Goal: Task Accomplishment & Management: Complete application form

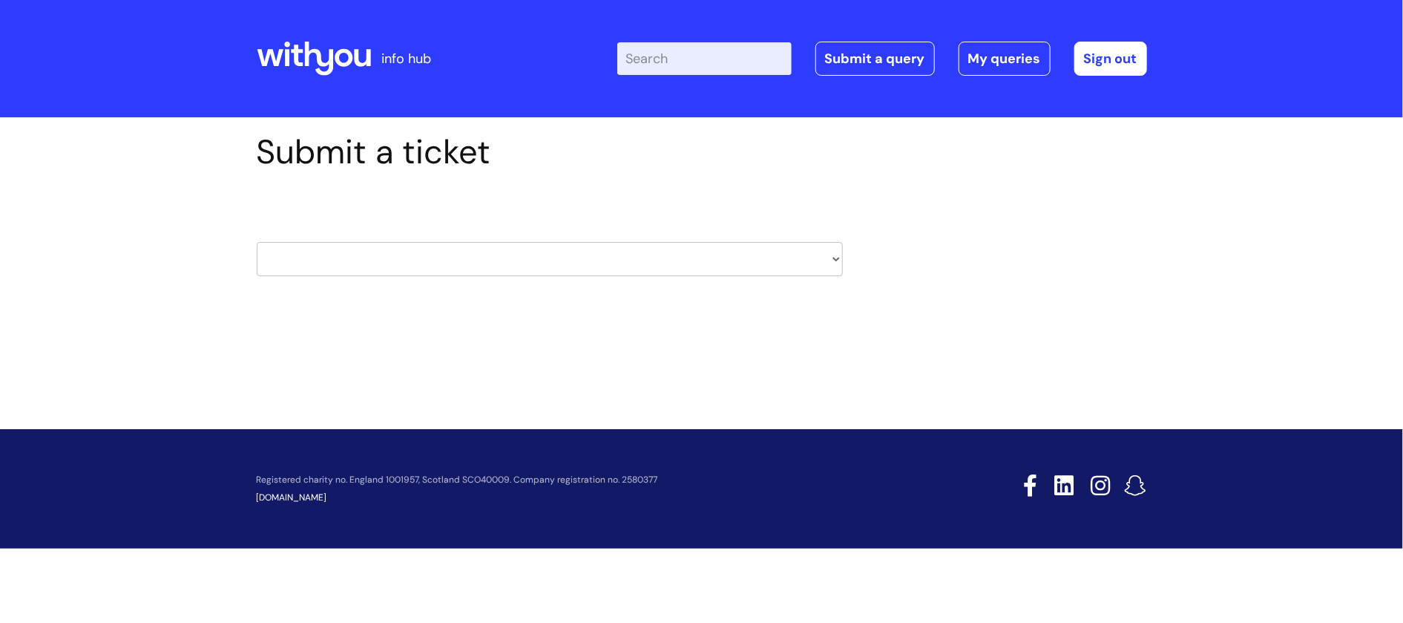
select select "clinical_drug_alerts"
click at [257, 242] on select "HR / People IT and Support Clinical Drug Alerts Finance Accounts Data Support T…" at bounding box center [550, 259] width 586 height 34
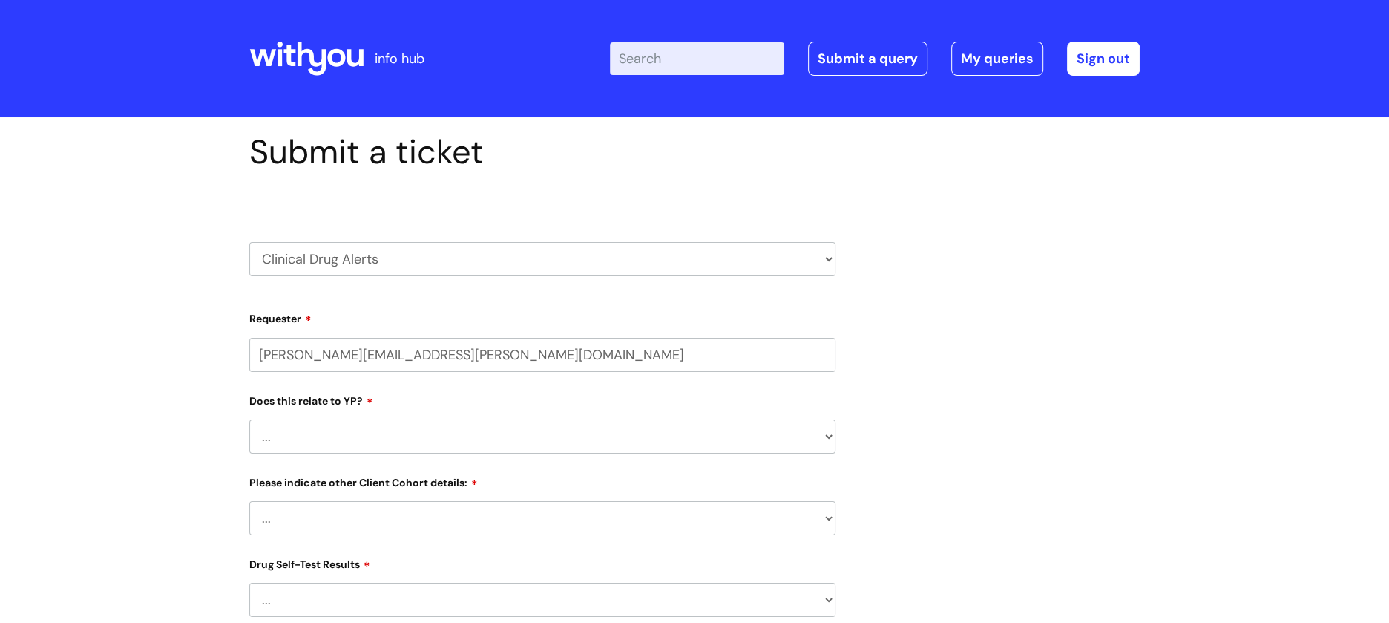
scroll to position [197, 0]
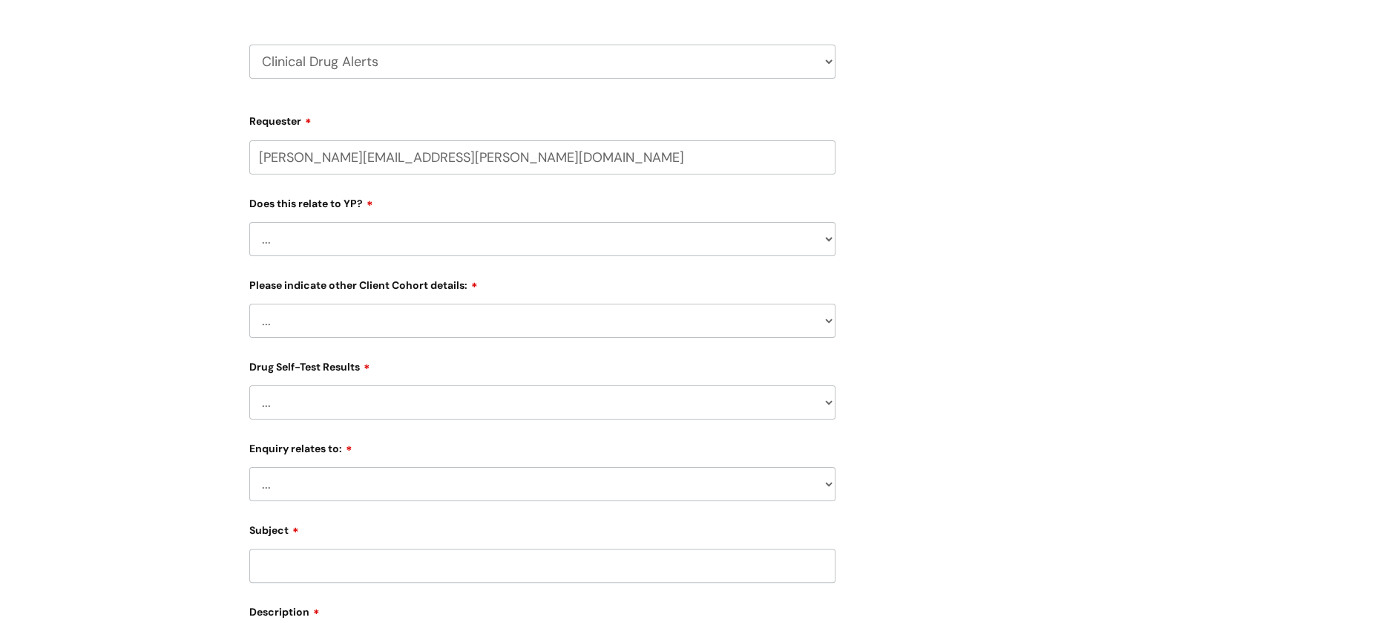
click at [712, 243] on select "... No Yes" at bounding box center [542, 239] width 586 height 34
click at [911, 237] on div "Submit a ticket HR / People IT and Support Clinical Drug Alerts Finance Account…" at bounding box center [694, 423] width 913 height 977
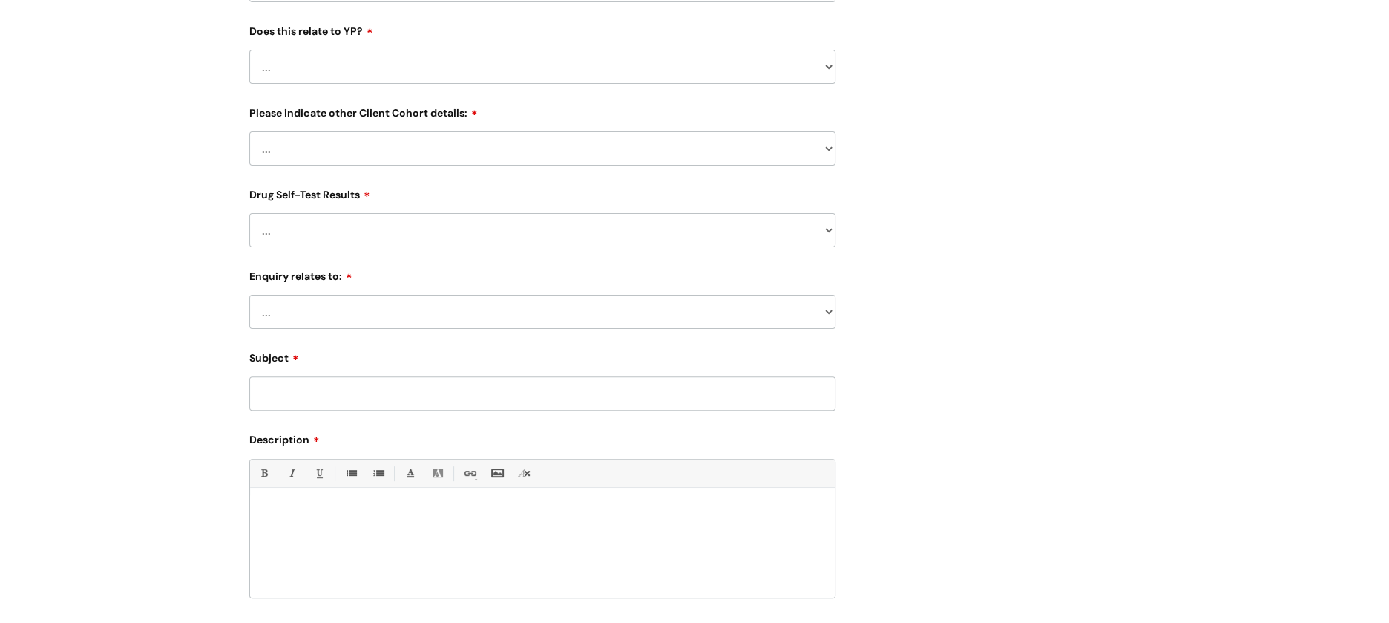
scroll to position [396, 0]
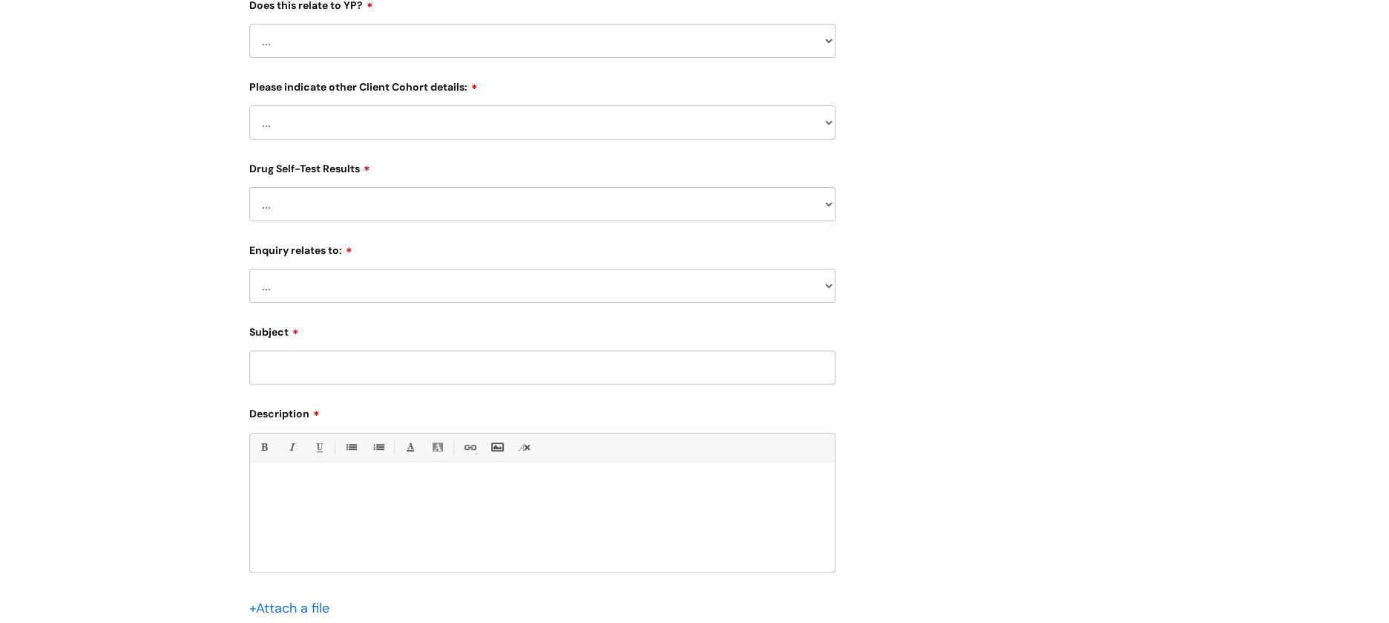
click at [573, 138] on select "... Related to Adult D&A Related to Prison/Secure Setting Related to Residentia…" at bounding box center [542, 122] width 586 height 34
click at [893, 233] on div "Submit a ticket HR / People IT and Support Clinical Drug Alerts Finance Account…" at bounding box center [694, 225] width 913 height 977
click at [609, 189] on select "... No Yes - Heroin tested Yes - Crack tested Yes - Ketamine tested Yes - Cocai…" at bounding box center [542, 204] width 586 height 34
click at [868, 290] on div "Submit a ticket HR / People IT and Support Clinical Drug Alerts Finance Account…" at bounding box center [694, 225] width 913 height 977
click at [442, 296] on select "... Information received from a Client Information received from Other Overdose…" at bounding box center [542, 286] width 586 height 34
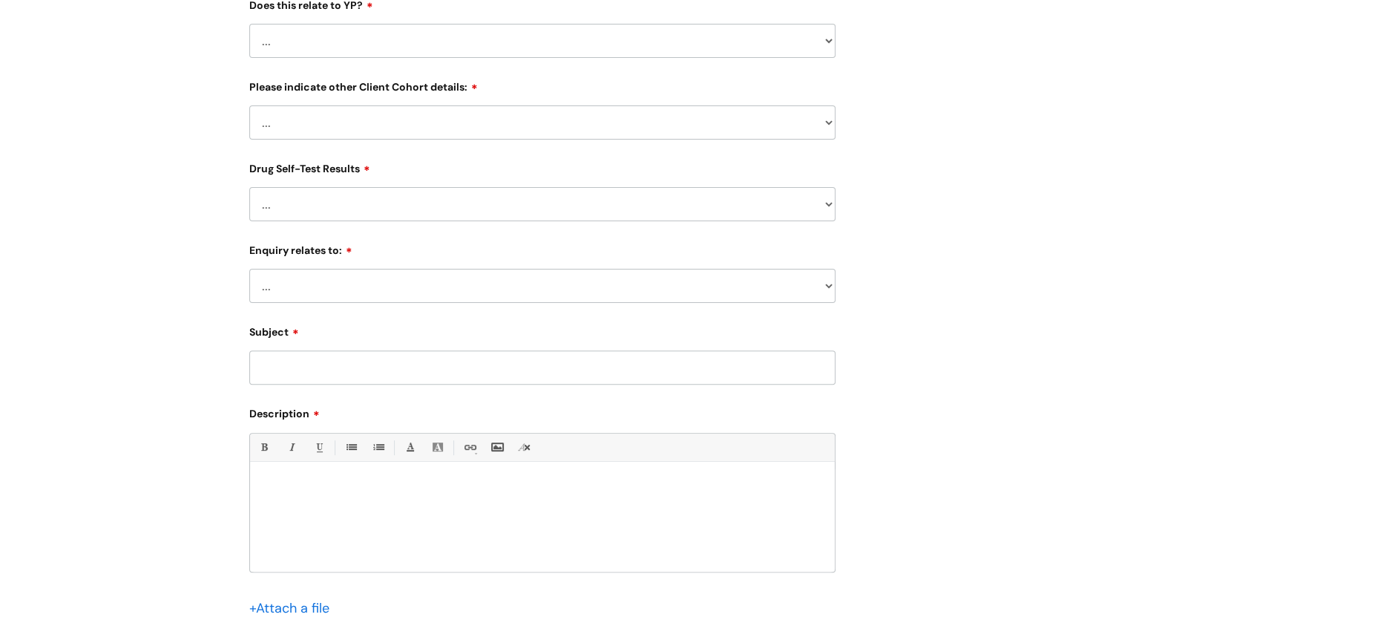
click at [971, 383] on div "Submit a ticket HR / People IT and Support Clinical Drug Alerts Finance Account…" at bounding box center [694, 225] width 913 height 977
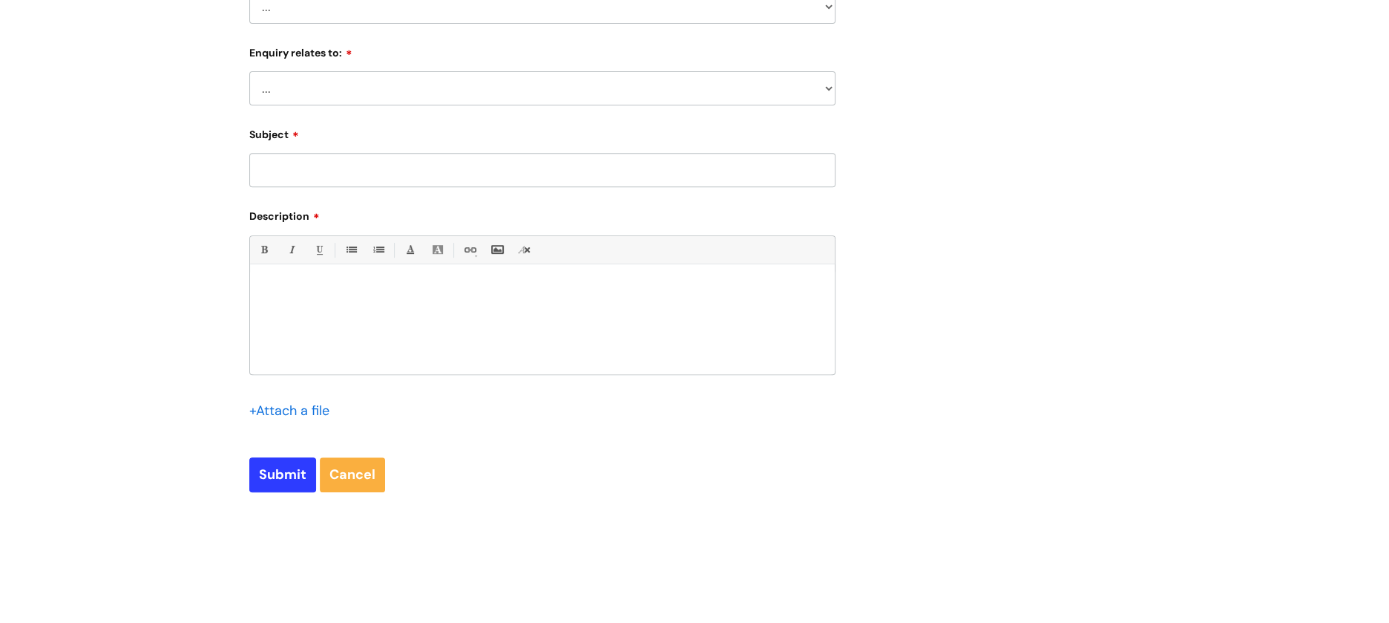
scroll to position [0, 0]
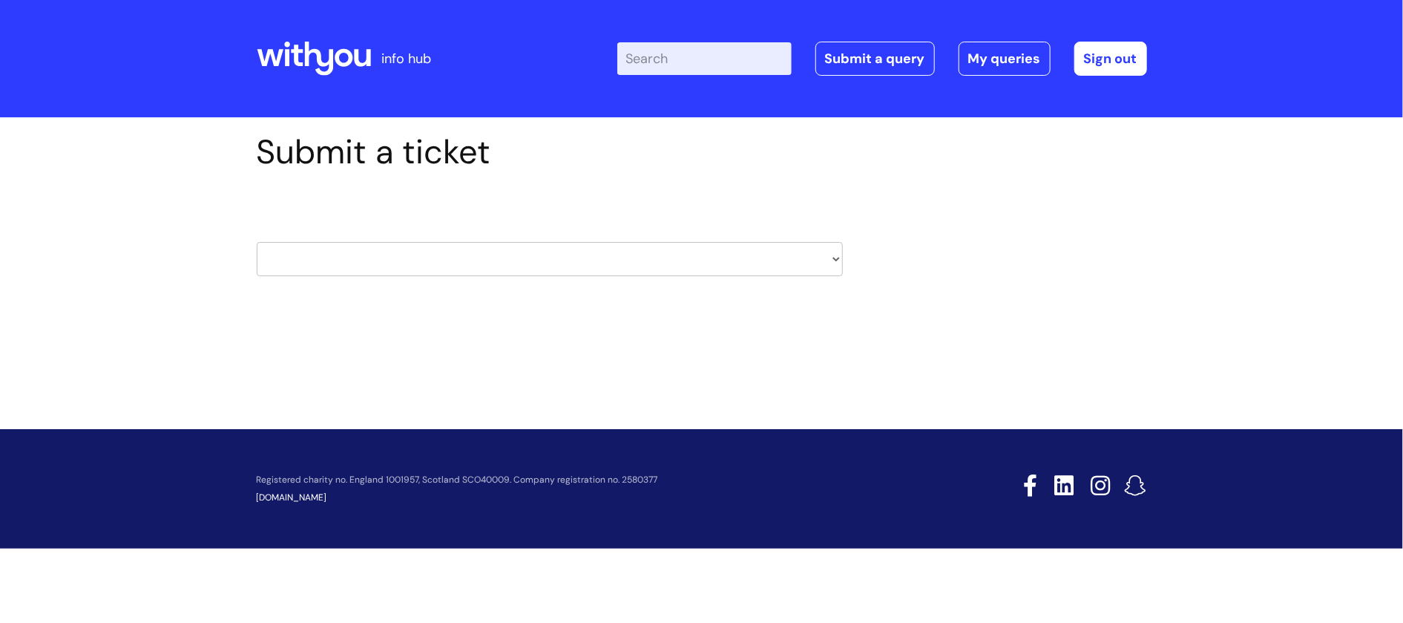
drag, startPoint x: 0, startPoint y: 0, endPoint x: 532, endPoint y: 257, distance: 590.8
click at [532, 257] on select "HR / People IT and Support Clinical Drug Alerts Finance Accounts Data Support T…" at bounding box center [550, 259] width 586 height 34
select select "hr_/_people"
click at [257, 242] on select "HR / People IT and Support Clinical Drug Alerts Finance Accounts Data Support T…" at bounding box center [550, 259] width 586 height 34
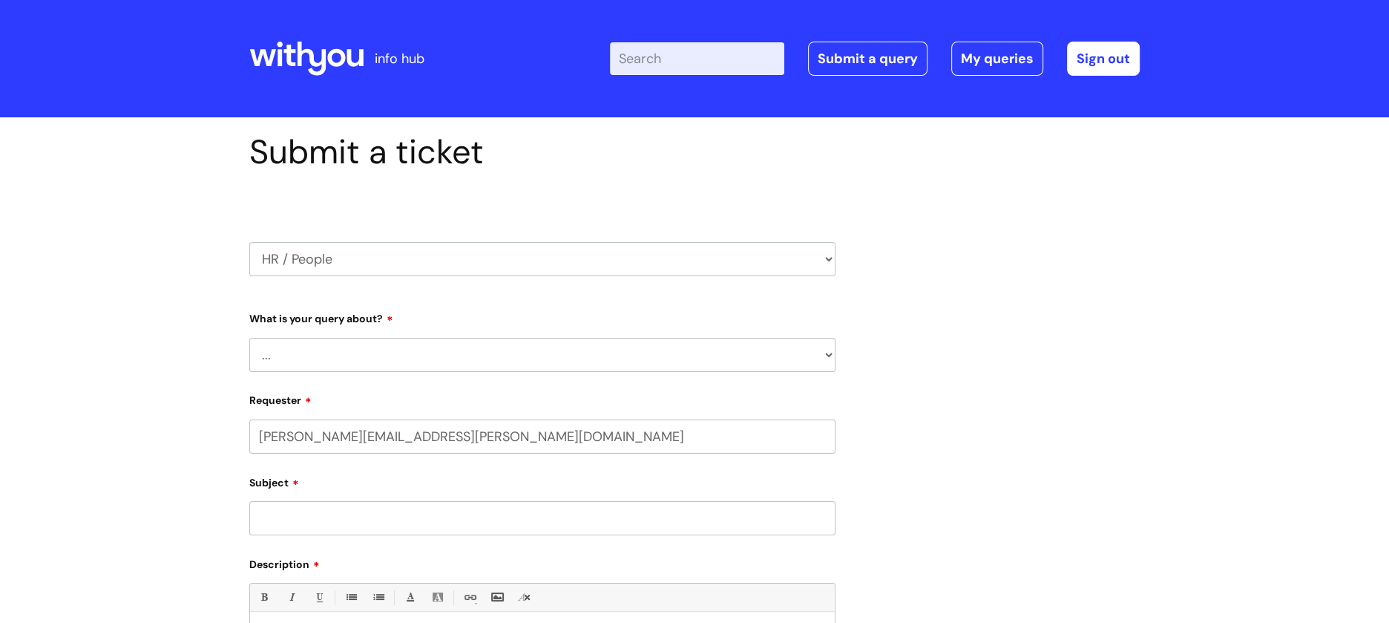
scroll to position [197, 0]
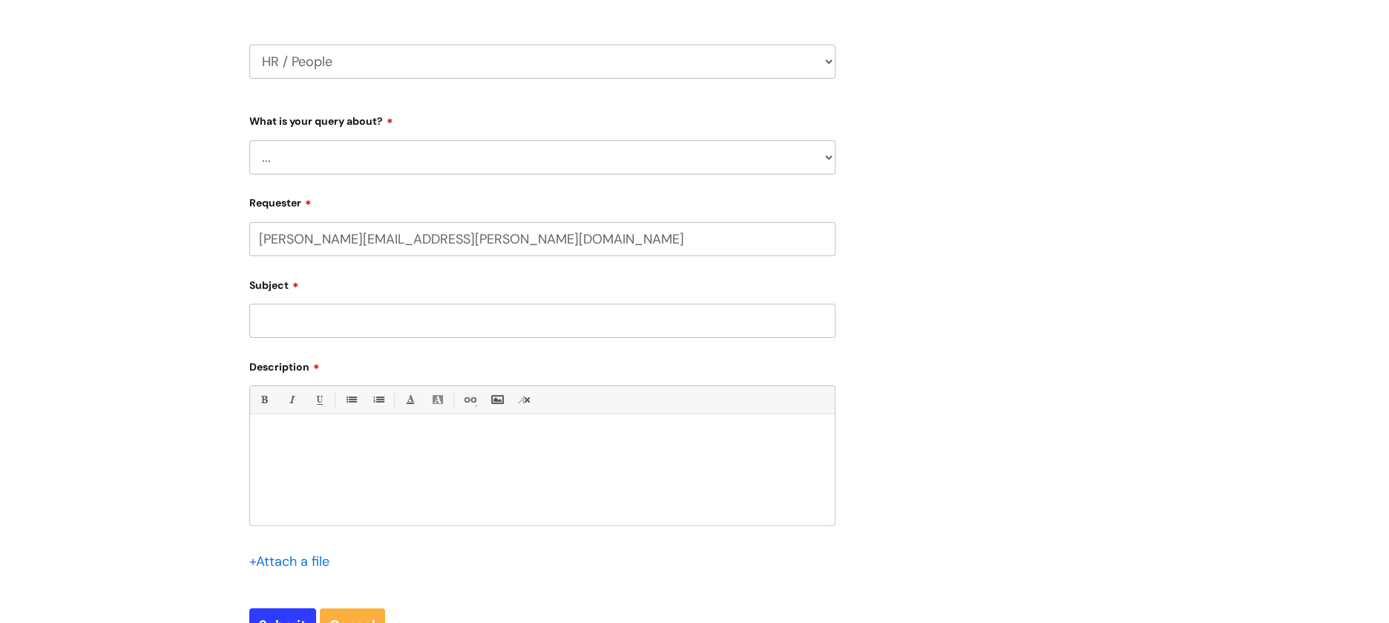
click at [528, 146] on select "... Absence Query Holiday Query Employee change request General HR Query iTrent…" at bounding box center [542, 157] width 586 height 34
click at [925, 279] on div "Submit a ticket HR / People IT and Support Clinical Drug Alerts Finance Account…" at bounding box center [694, 300] width 913 height 731
click at [565, 129] on div "What is your query about? ... Absence Query Holiday Query Employee change reque…" at bounding box center [542, 140] width 586 height 65
click at [557, 161] on select "... Absence Query Holiday Query Employee change request General HR Query iTrent…" at bounding box center [542, 157] width 586 height 34
click at [1100, 197] on div "Submit a ticket HR / People IT and Support Clinical Drug Alerts Finance Account…" at bounding box center [694, 300] width 913 height 731
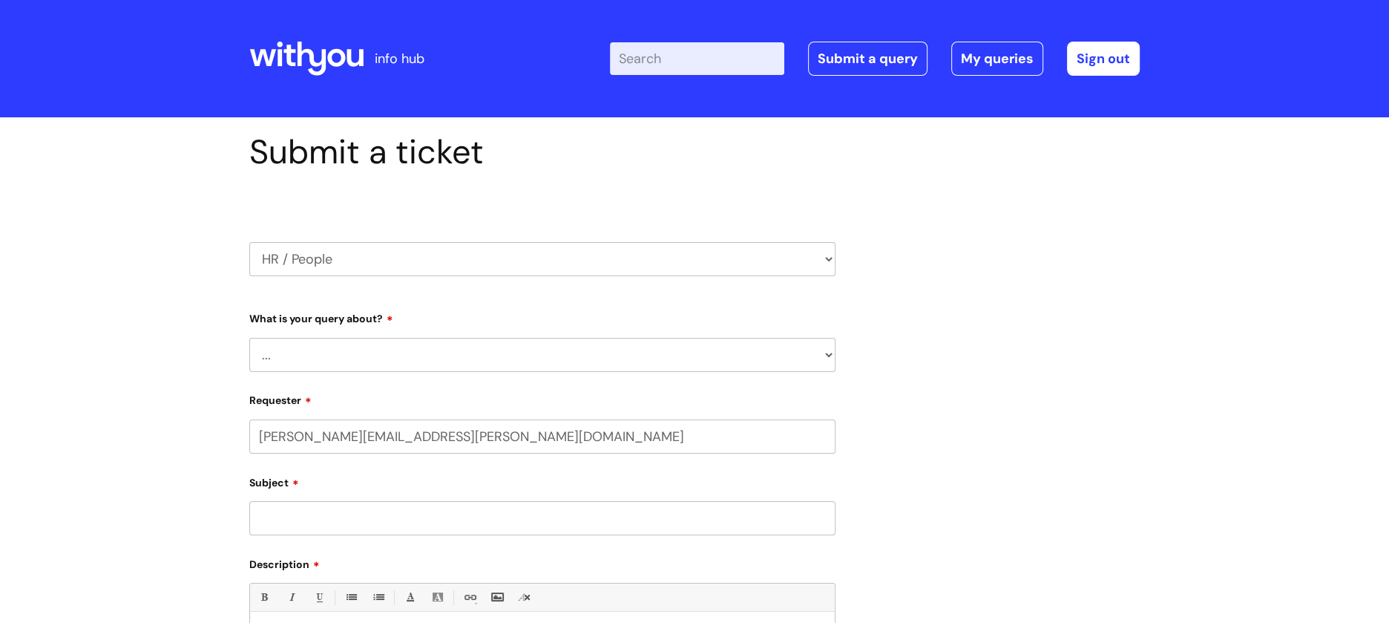
scroll to position [0, 0]
click at [615, 350] on select "... Absence Query Holiday Query Employee change request General HR Query iTrent…" at bounding box center [542, 355] width 586 height 34
